Goal: Task Accomplishment & Management: Manage account settings

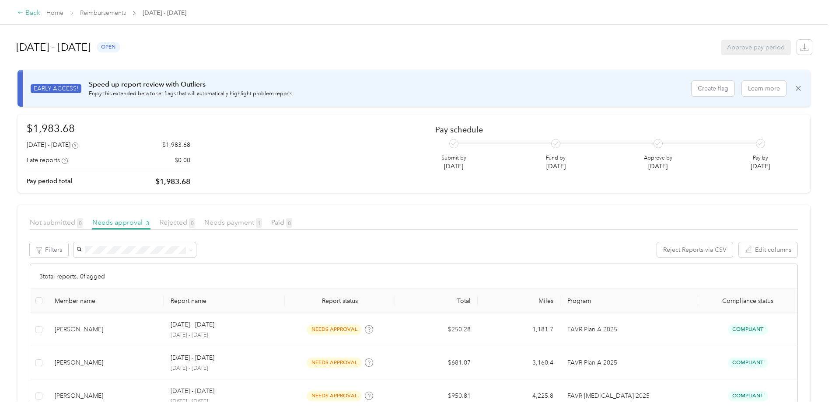
click at [21, 13] on icon at bounding box center [20, 12] width 6 height 6
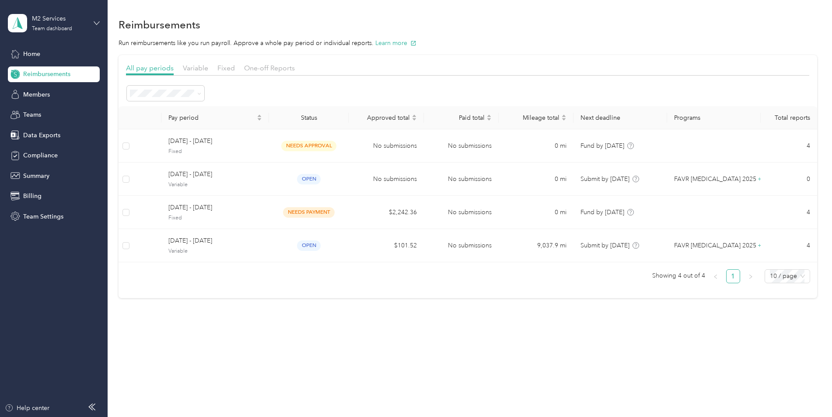
click at [99, 24] on icon at bounding box center [97, 23] width 6 height 6
click at [58, 113] on div "Log out" at bounding box center [100, 111] width 172 height 15
